Goal: Task Accomplishment & Management: Use online tool/utility

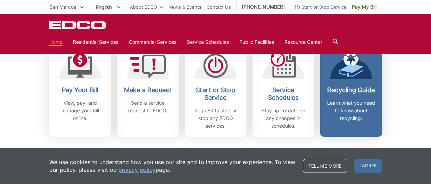
scroll to position [213, 0]
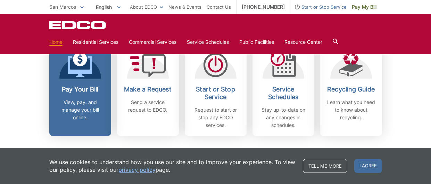
click at [102, 88] on h2 "Pay Your Bill" at bounding box center [80, 89] width 51 height 8
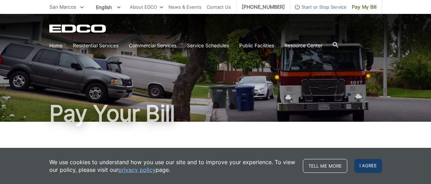
click at [375, 166] on span "I agree" at bounding box center [368, 166] width 28 height 14
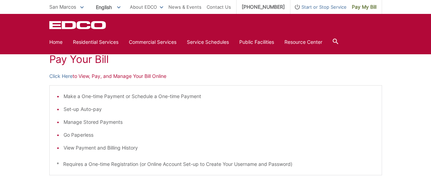
scroll to position [104, 0]
click at [66, 77] on link "Click Here" at bounding box center [60, 76] width 23 height 8
